Goal: Transaction & Acquisition: Purchase product/service

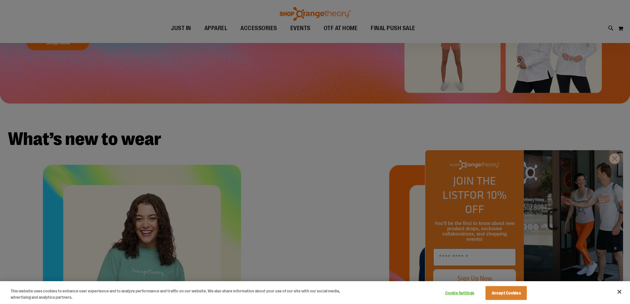
scroll to position [198, 0]
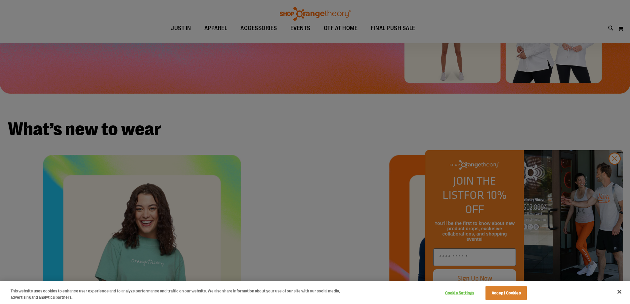
click at [612, 174] on div at bounding box center [315, 152] width 630 height 304
click at [615, 172] on div at bounding box center [315, 152] width 630 height 304
click at [614, 288] on button "Close" at bounding box center [619, 291] width 15 height 15
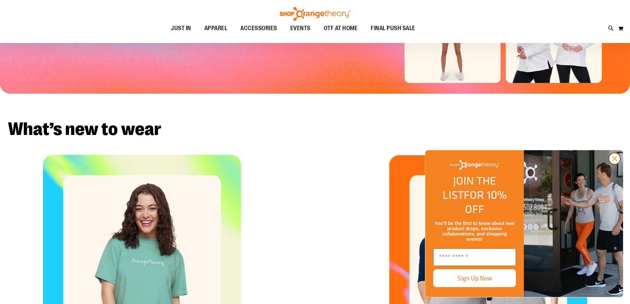
click at [614, 164] on circle "Close dialog" at bounding box center [614, 158] width 11 height 11
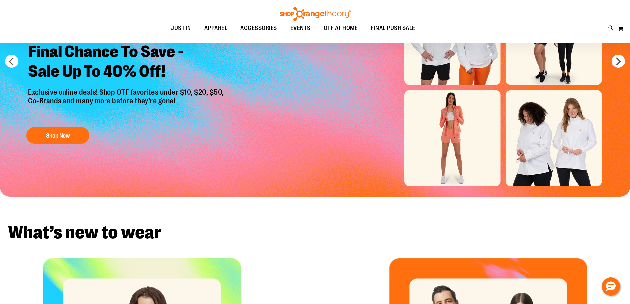
scroll to position [33, 0]
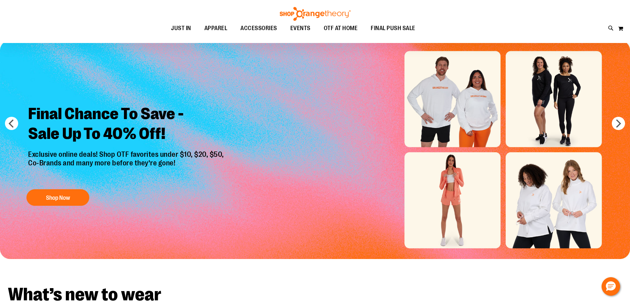
click at [454, 184] on img "Slide 1 of 6" at bounding box center [315, 149] width 630 height 219
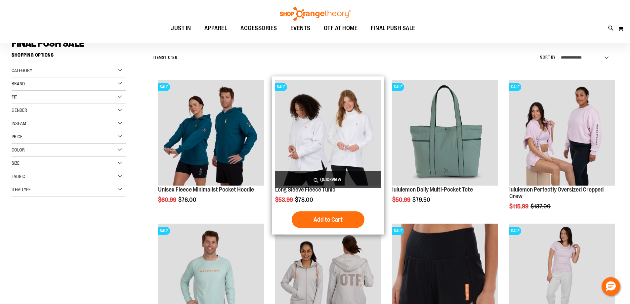
scroll to position [66, 0]
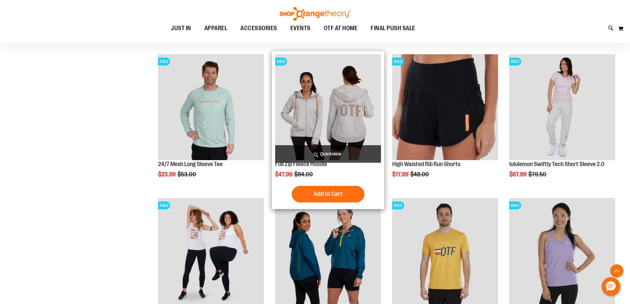
scroll to position [232, 0]
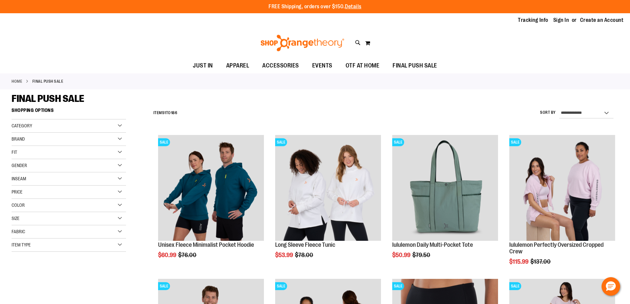
click at [64, 164] on div "Gender" at bounding box center [69, 165] width 114 height 13
click at [20, 185] on link "Women 102 items" at bounding box center [65, 185] width 110 height 7
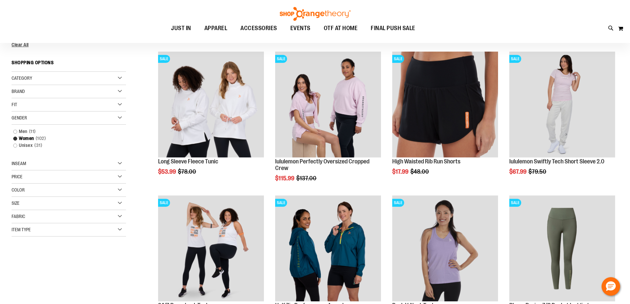
scroll to position [71, 0]
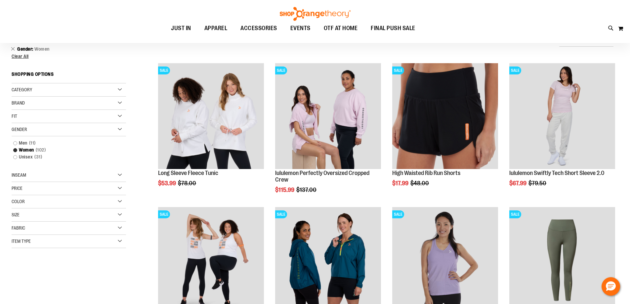
click at [115, 90] on div "Category" at bounding box center [69, 89] width 114 height 13
click at [119, 155] on div "Fit" at bounding box center [69, 155] width 114 height 13
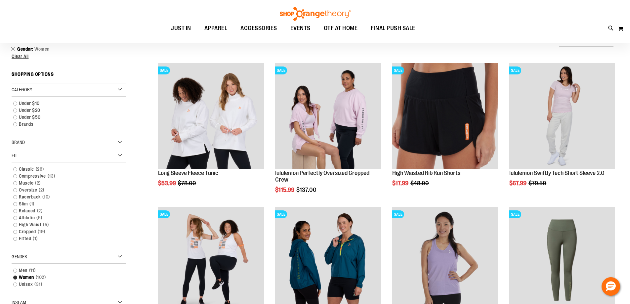
click at [123, 143] on div "Brand" at bounding box center [69, 142] width 114 height 13
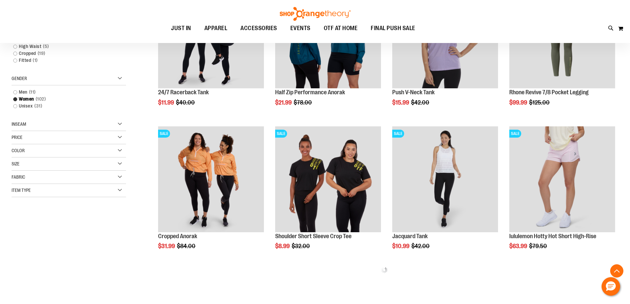
scroll to position [303, 0]
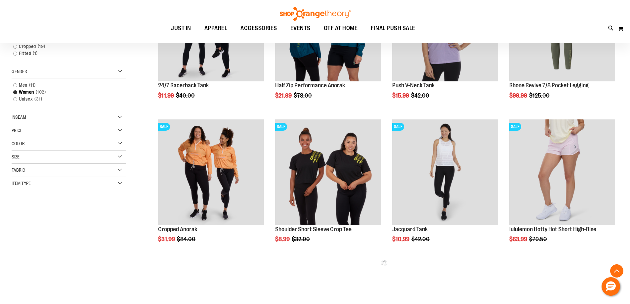
click at [118, 183] on div "Item Type" at bounding box center [69, 183] width 114 height 13
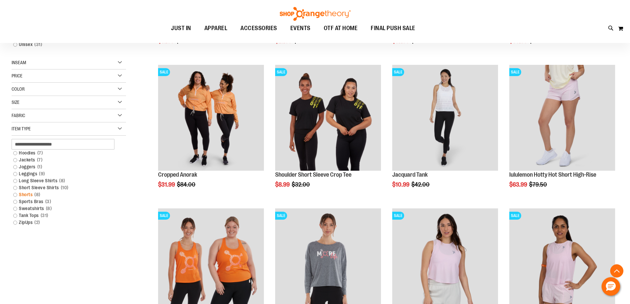
scroll to position [369, 0]
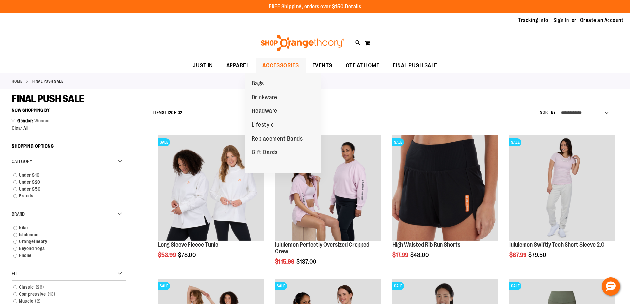
click at [278, 67] on span "ACCESSORIES" at bounding box center [280, 65] width 37 height 15
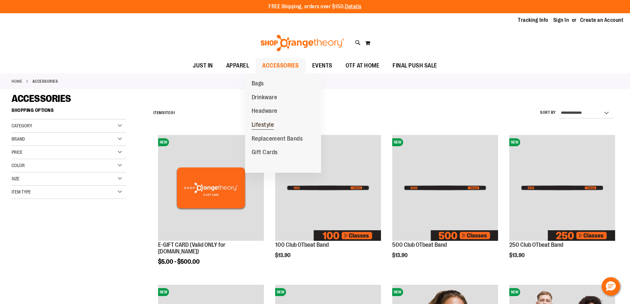
click at [261, 125] on span "Lifestyle" at bounding box center [263, 125] width 22 height 8
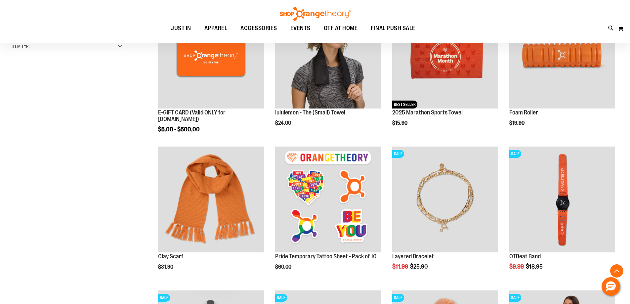
scroll to position [165, 0]
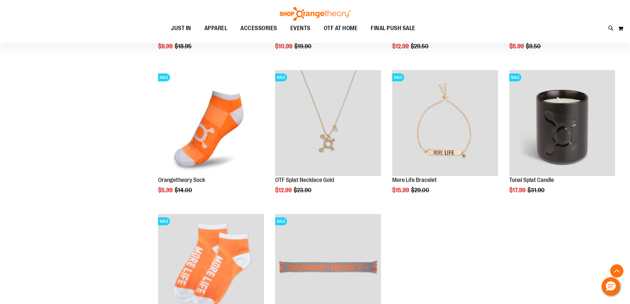
scroll to position [529, 0]
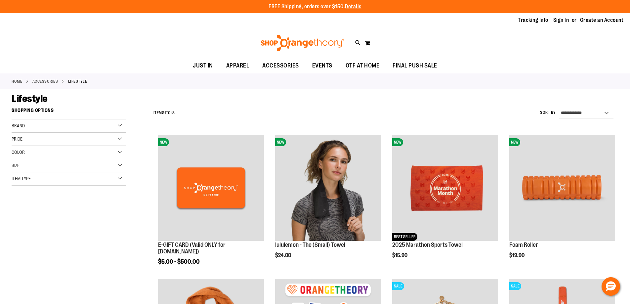
click at [115, 180] on div "Item Type" at bounding box center [69, 178] width 114 height 13
click at [115, 179] on div "Item Type" at bounding box center [69, 178] width 114 height 13
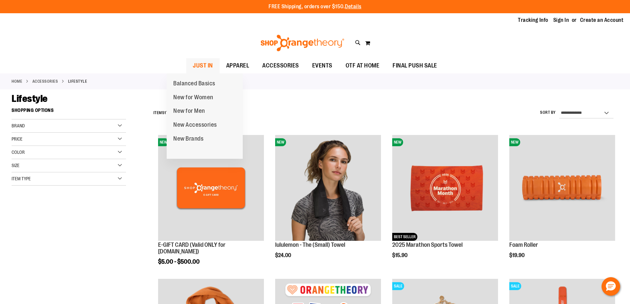
click at [193, 65] on span "JUST IN" at bounding box center [203, 65] width 20 height 15
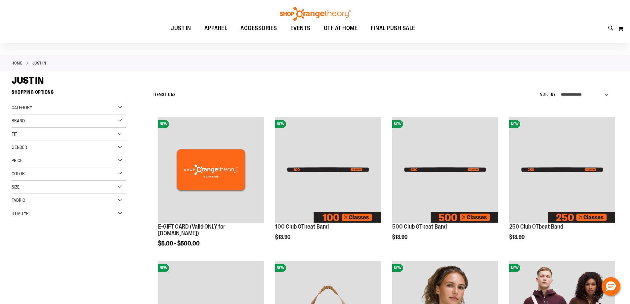
scroll to position [33, 0]
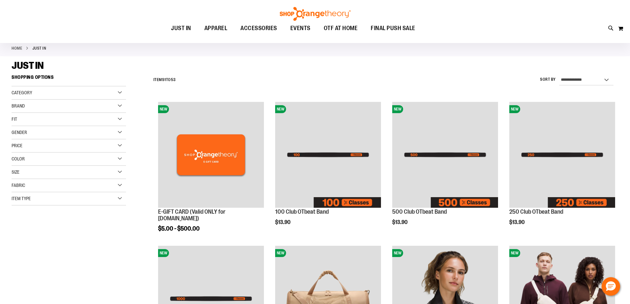
click at [127, 195] on div "Filter Shop By Shopping Options Category Balanced Basics New for Women" at bounding box center [75, 144] width 126 height 147
click at [118, 199] on div "Item Type" at bounding box center [69, 198] width 114 height 13
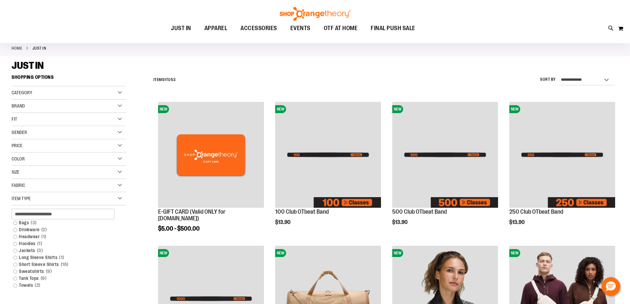
click at [118, 197] on div "Item Type" at bounding box center [69, 198] width 114 height 13
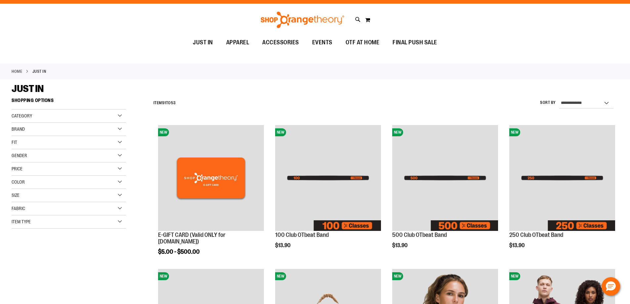
scroll to position [0, 0]
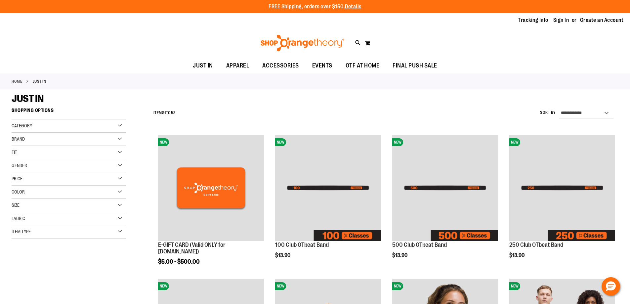
click at [279, 11] on div "FREE Shipping, orders over $150. Details To order the Spring Dri Tri event bund…" at bounding box center [315, 6] width 630 height 13
click at [433, 43] on div "Toggle Nav Search Popular Suggestions Advanced Search" at bounding box center [315, 43] width 630 height 30
click at [78, 57] on div "Toggle Nav Search Popular Suggestions Advanced Search" at bounding box center [315, 43] width 630 height 30
